Goal: Task Accomplishment & Management: Manage account settings

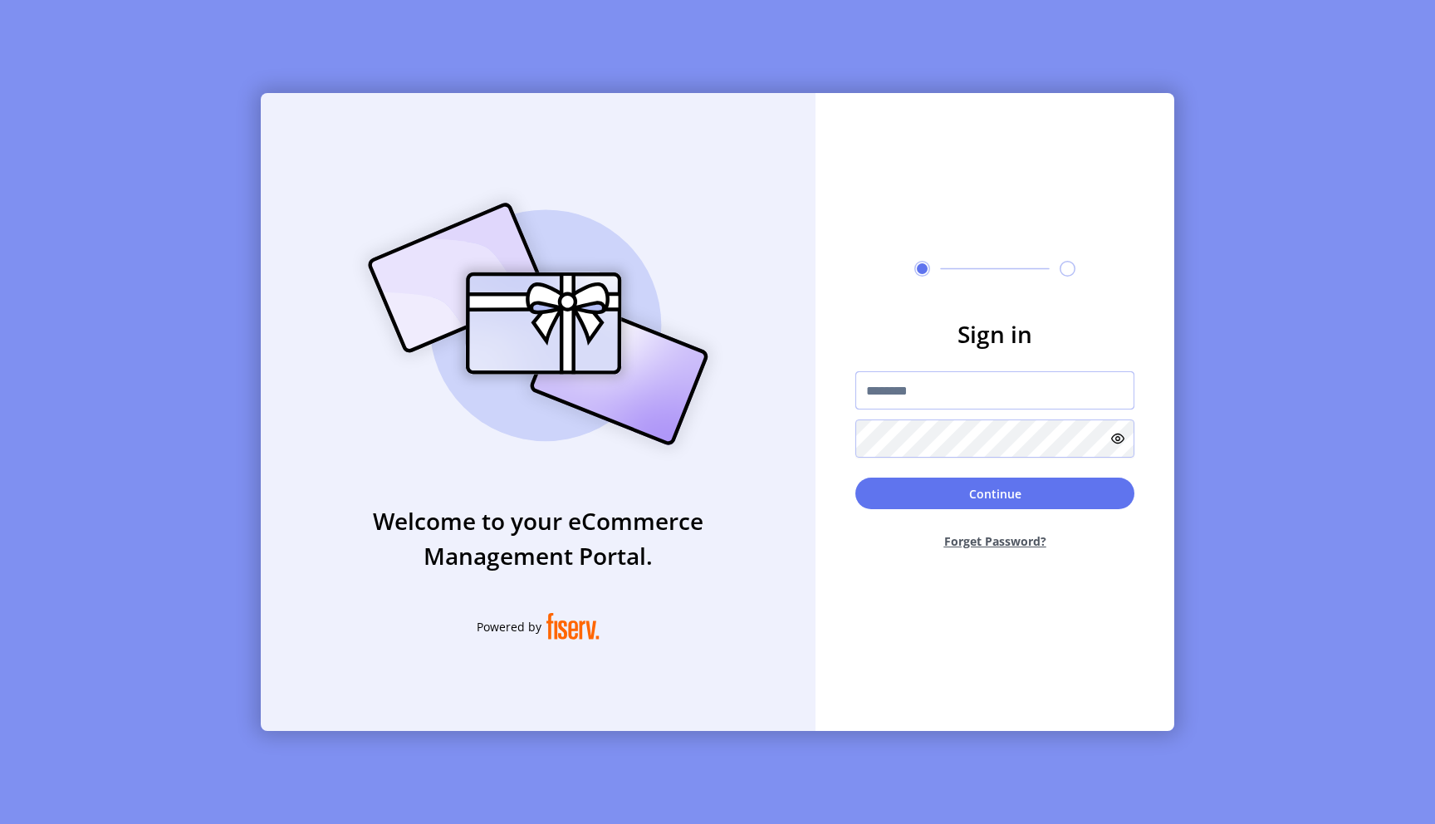
click at [903, 380] on input "text" at bounding box center [994, 390] width 279 height 38
type input "**********"
click at [855, 477] on button "Continue" at bounding box center [994, 493] width 279 height 32
